Goal: Task Accomplishment & Management: Manage account settings

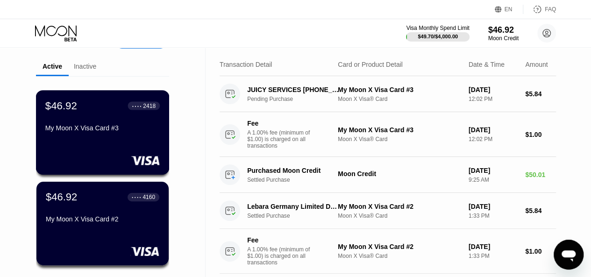
scroll to position [47, 0]
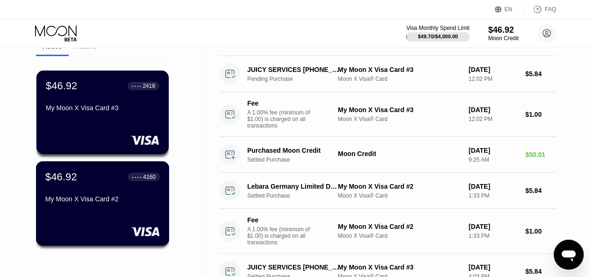
click at [113, 202] on div "My Moon X Visa Card #2" at bounding box center [102, 198] width 114 height 7
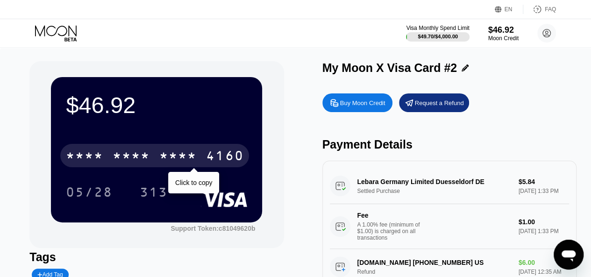
click at [162, 164] on div "* * * *" at bounding box center [177, 156] width 37 height 15
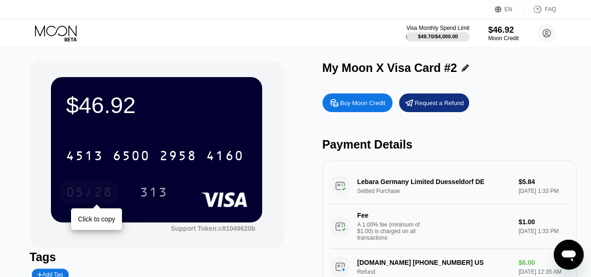
click at [85, 189] on div "05/28" at bounding box center [89, 193] width 47 height 15
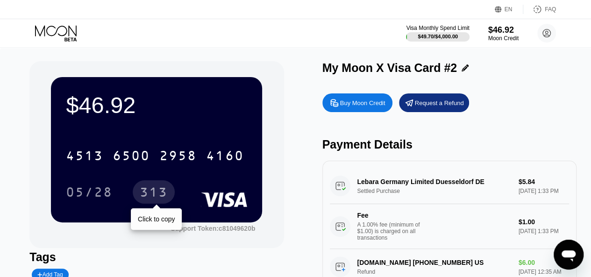
click at [153, 188] on div "313" at bounding box center [154, 193] width 28 height 15
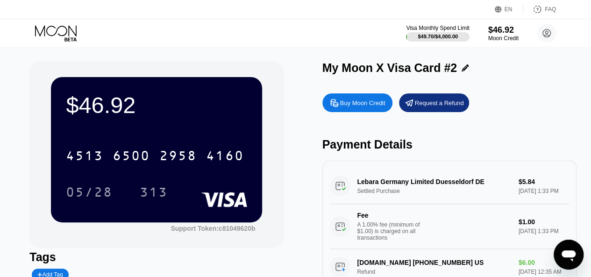
click at [291, 144] on div "$46.92 4513 6500 2958 4160 05/28 313 Support Token: c81049620b Tags Add Tag Mar…" at bounding box center [295, 192] width 532 height 263
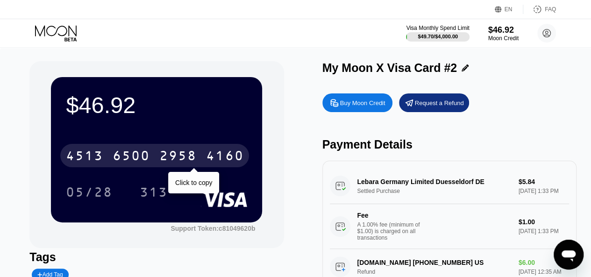
click at [220, 154] on div "4160" at bounding box center [224, 156] width 37 height 15
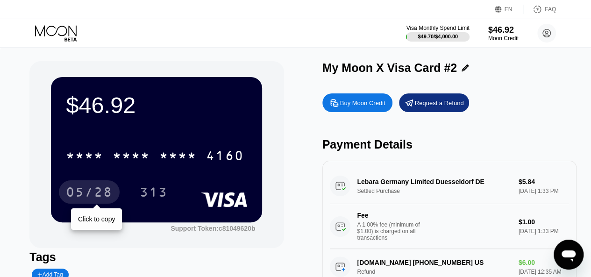
click at [89, 195] on div "05/28" at bounding box center [89, 193] width 47 height 15
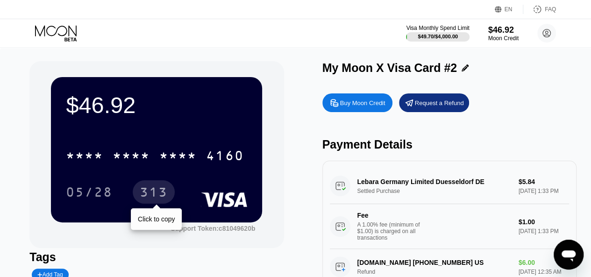
click at [163, 185] on div "313" at bounding box center [154, 191] width 42 height 23
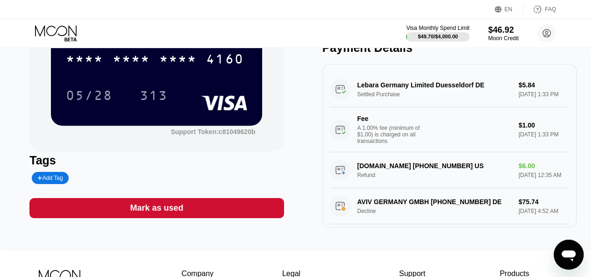
scroll to position [77, 0]
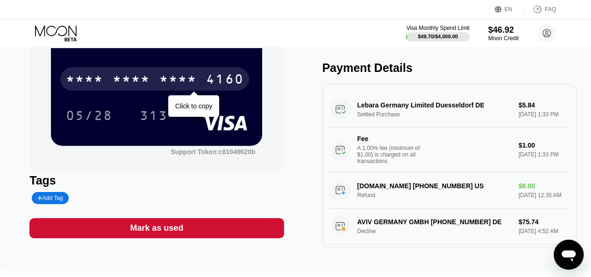
click at [216, 86] on div "4160" at bounding box center [224, 80] width 37 height 15
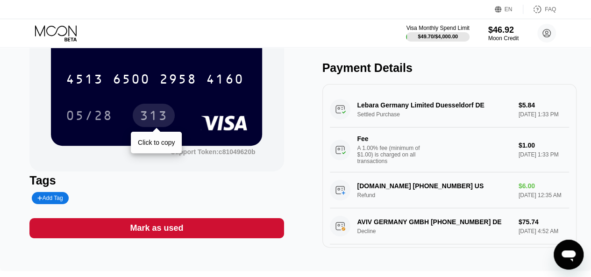
click at [156, 114] on div "313" at bounding box center [154, 116] width 28 height 15
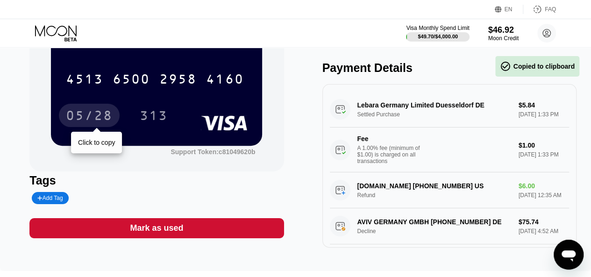
click at [107, 117] on div "05/28" at bounding box center [89, 116] width 47 height 15
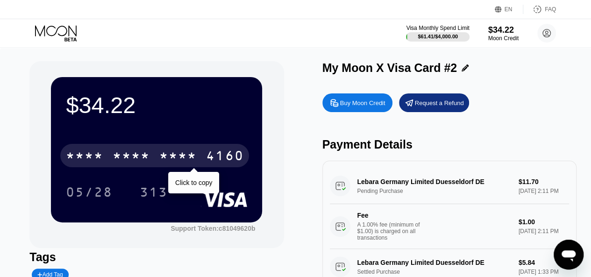
click at [165, 156] on div "* * * *" at bounding box center [177, 156] width 37 height 15
click at [228, 158] on div "4160" at bounding box center [224, 156] width 37 height 15
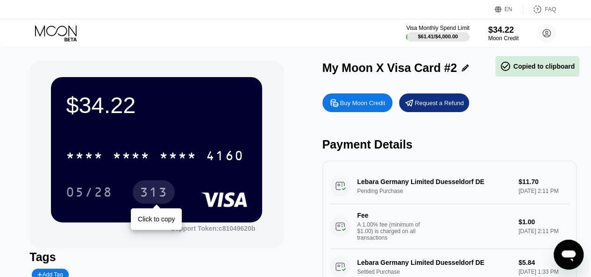
click at [167, 195] on div "313" at bounding box center [154, 191] width 42 height 23
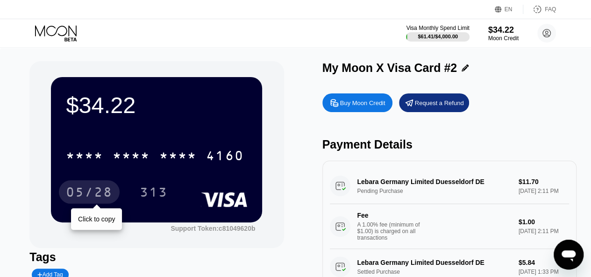
click at [97, 195] on div "05/28" at bounding box center [89, 193] width 47 height 15
